Goal: Information Seeking & Learning: Learn about a topic

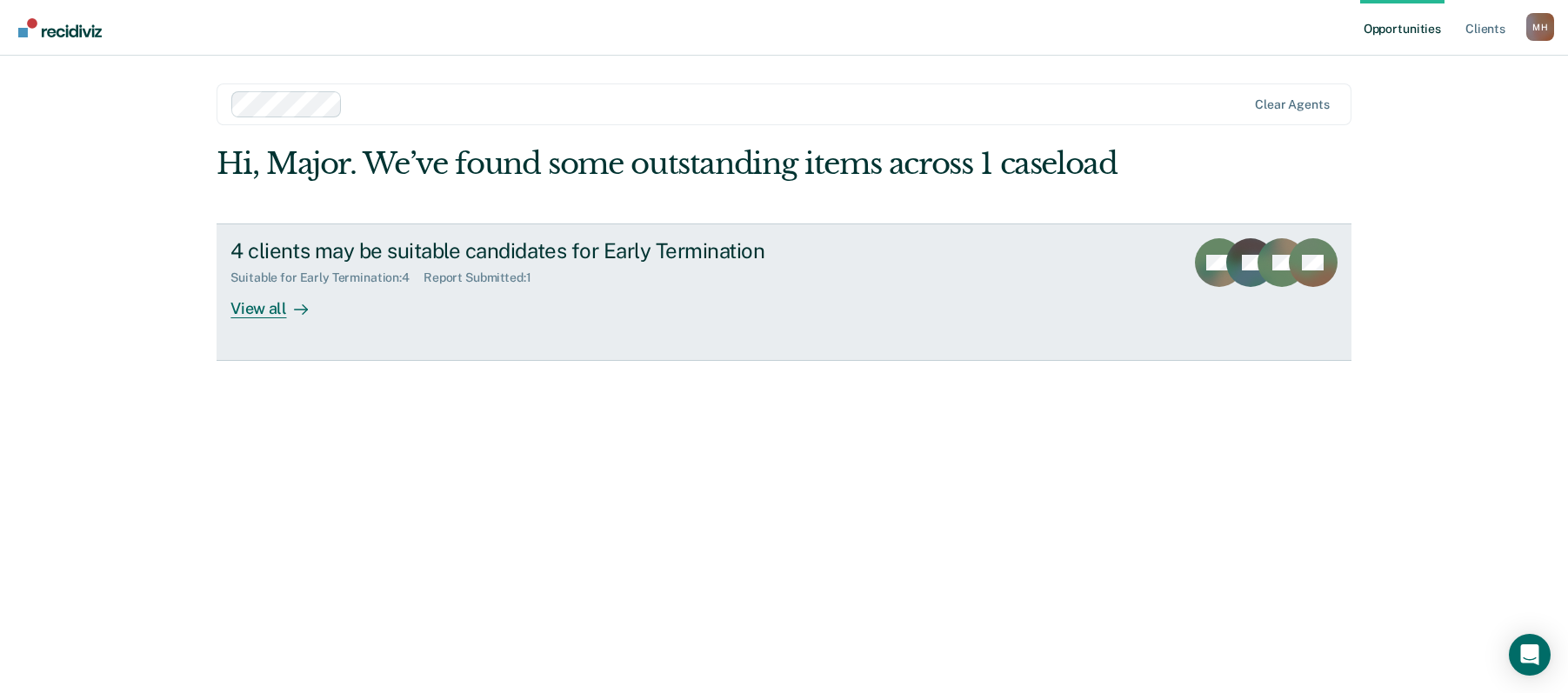
click at [575, 327] on link "4 clients may be suitable candidates for Early Termination Suitable for Early T…" at bounding box center [783, 292] width 1134 height 137
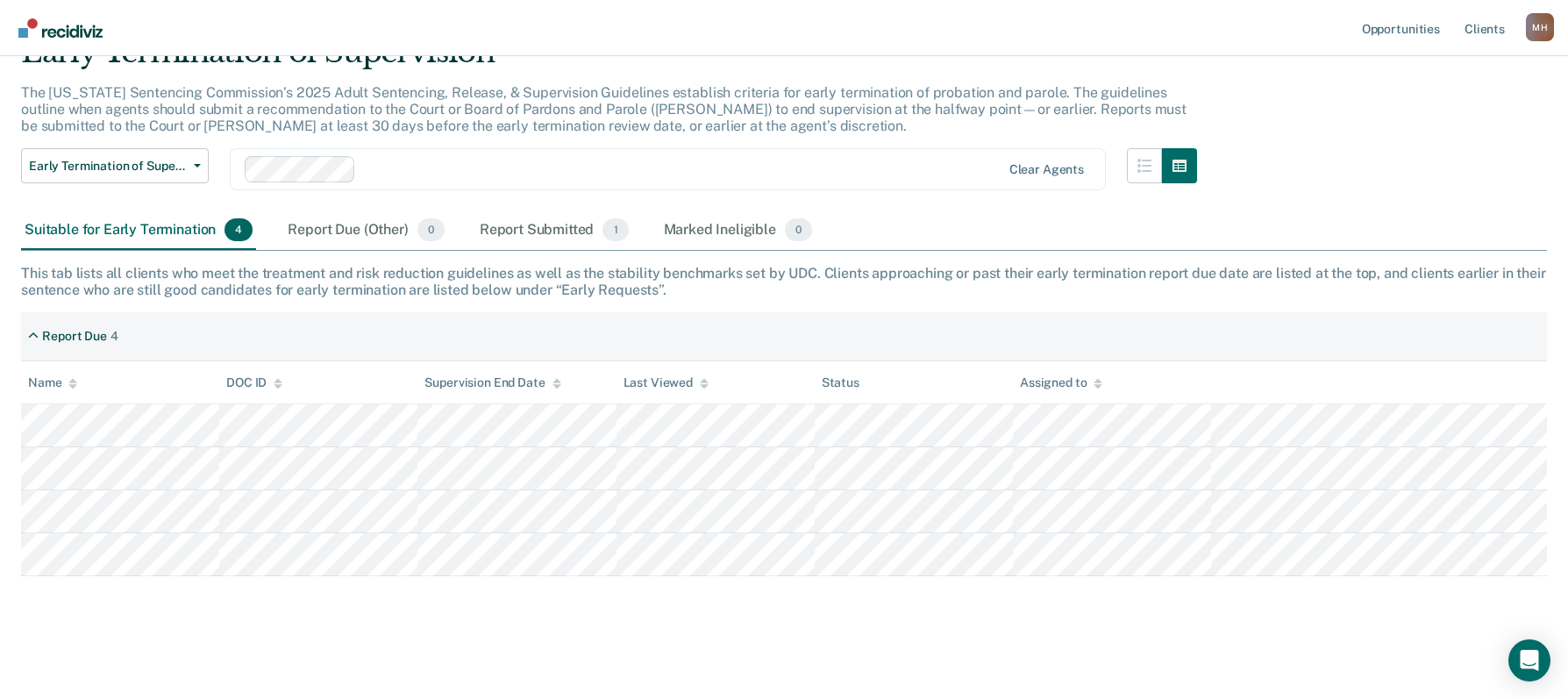
scroll to position [90, 0]
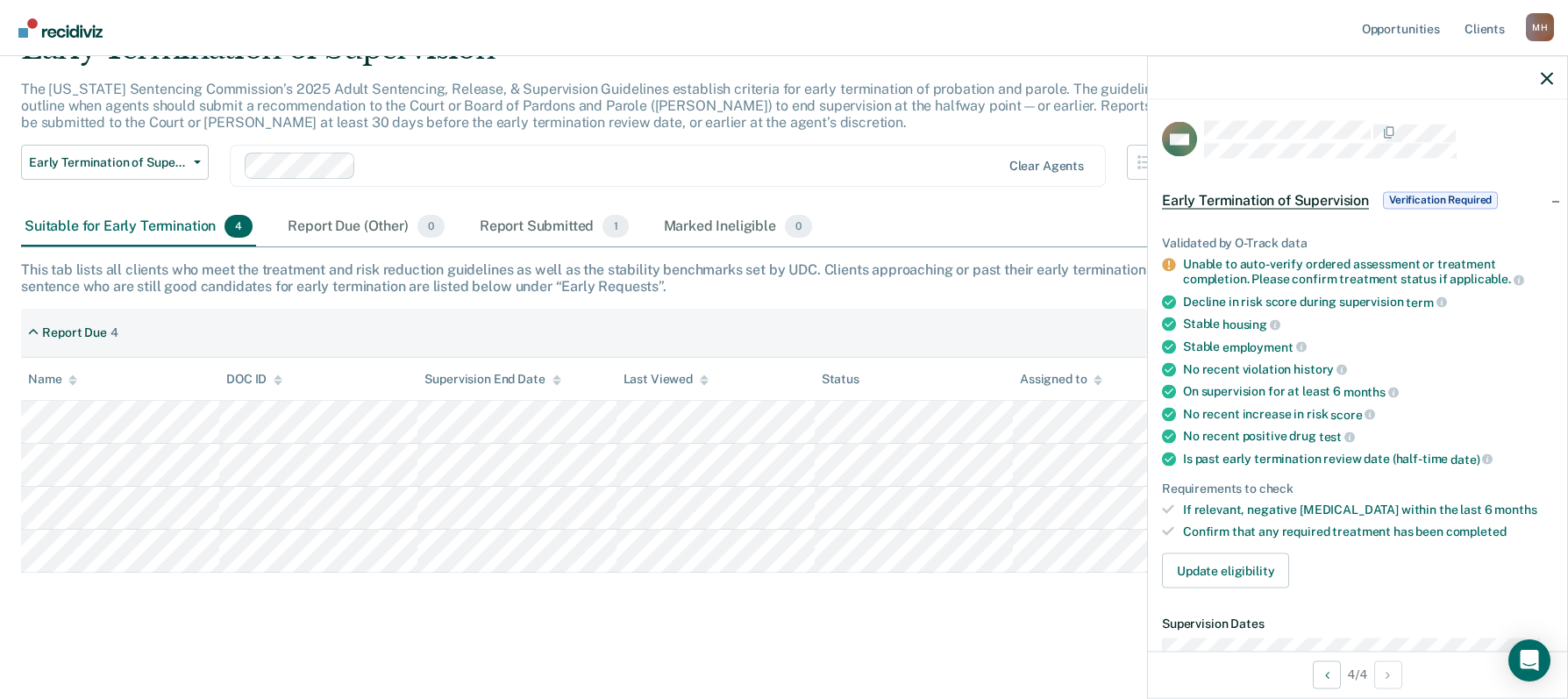
click at [464, 612] on div "Early Termination of Supervision The [US_STATE] Sentencing Commission’s 2025 Ad…" at bounding box center [784, 327] width 1526 height 593
click at [1543, 79] on icon "button" at bounding box center [1547, 77] width 13 height 13
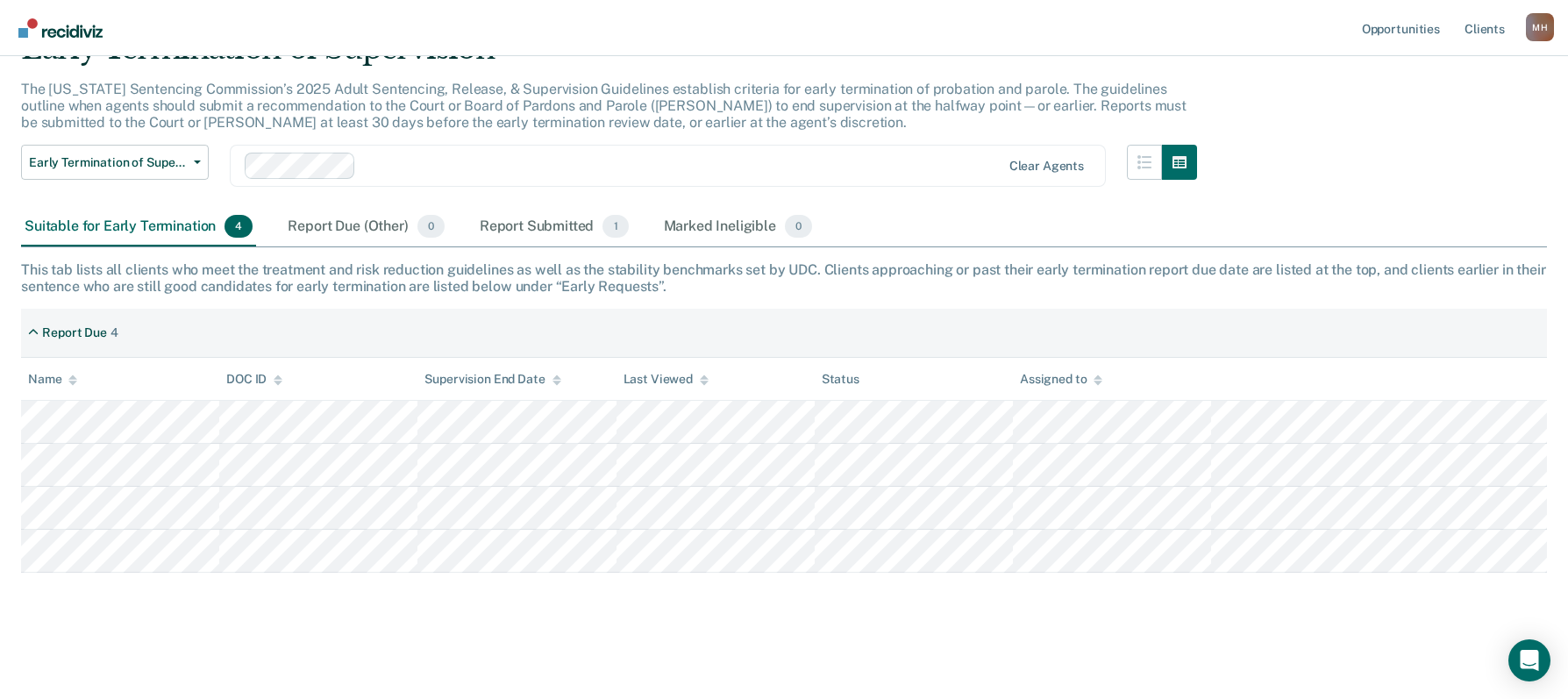
click at [989, 240] on div "Suitable for Early Termination 4 Report Due (Other) 0 Report Submitted 1 Marked…" at bounding box center [784, 228] width 1526 height 40
click at [524, 232] on div "Report Submitted 1" at bounding box center [554, 228] width 156 height 39
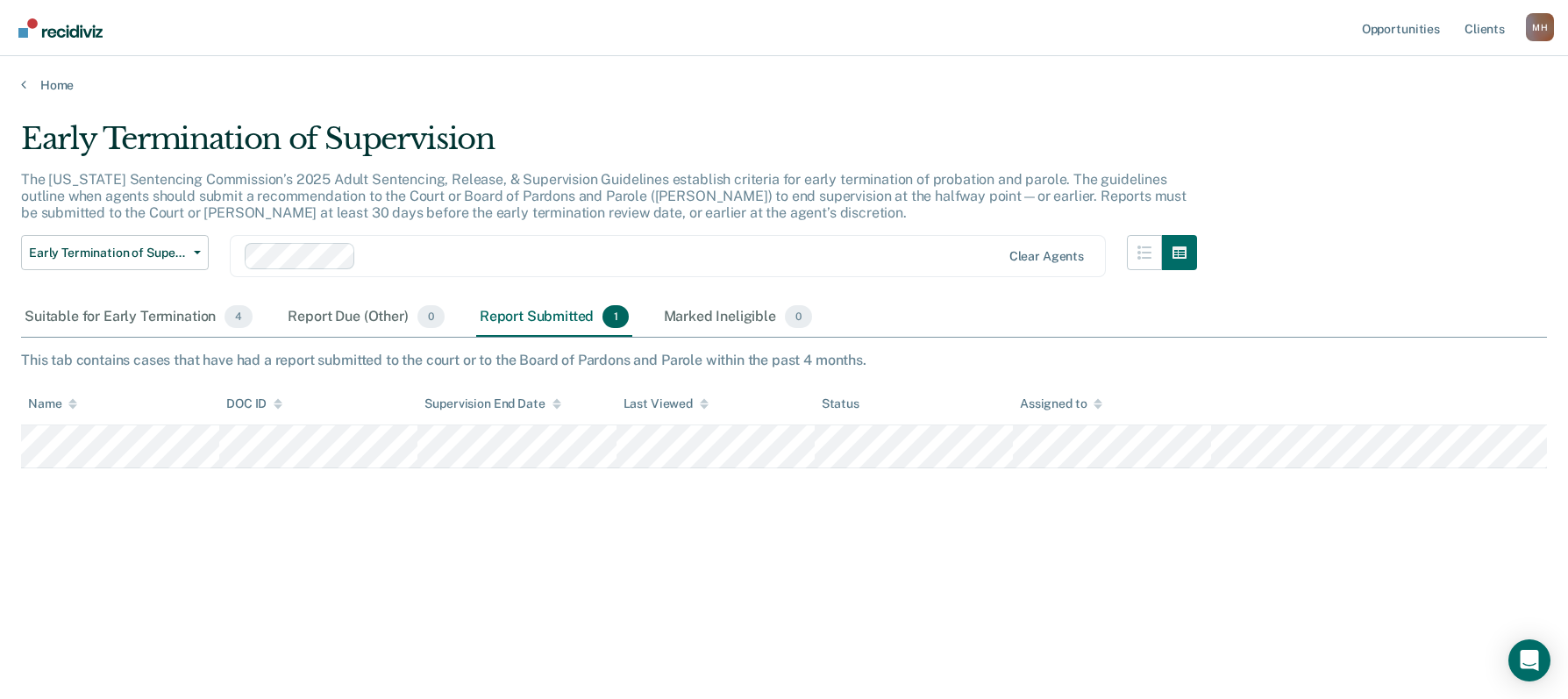
scroll to position [0, 0]
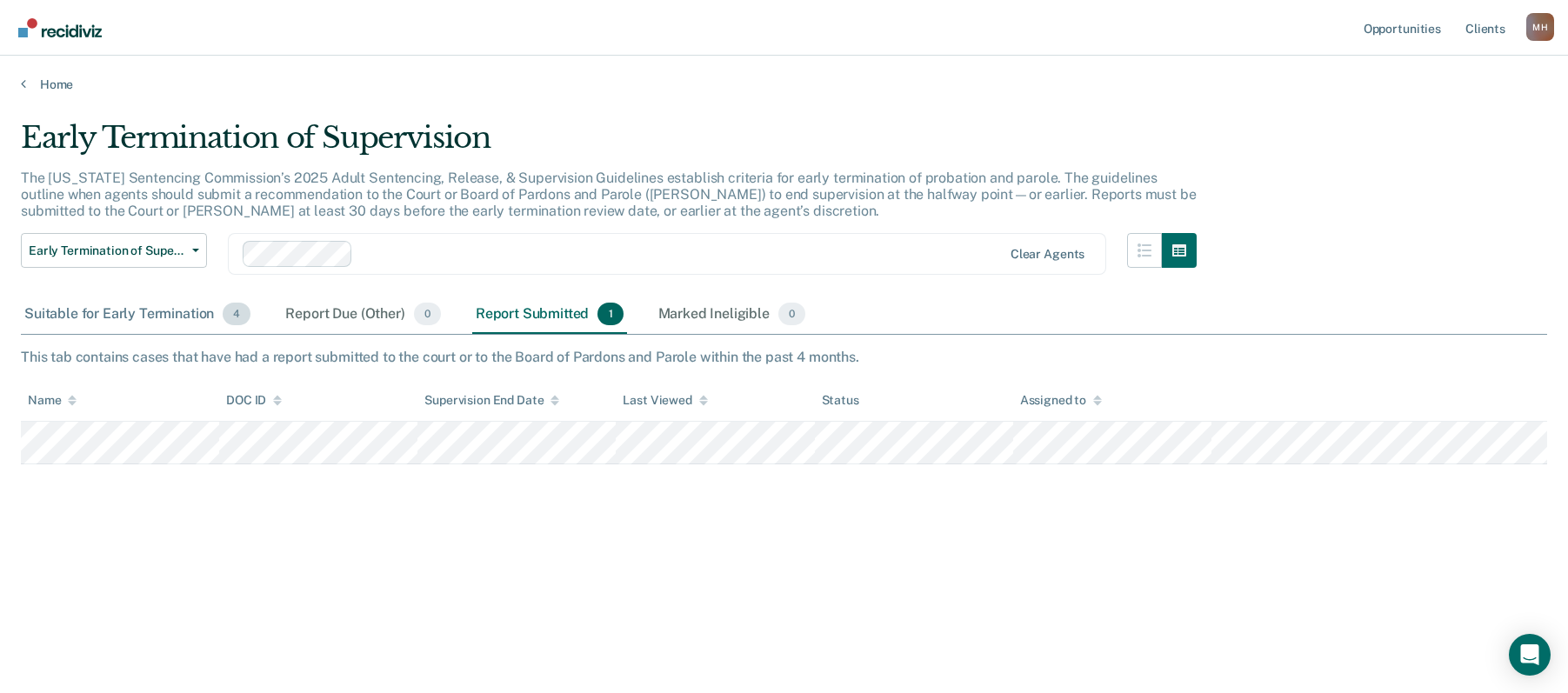
click at [132, 308] on div "Suitable for Early Termination 4" at bounding box center [137, 315] width 233 height 38
